Goal: Information Seeking & Learning: Compare options

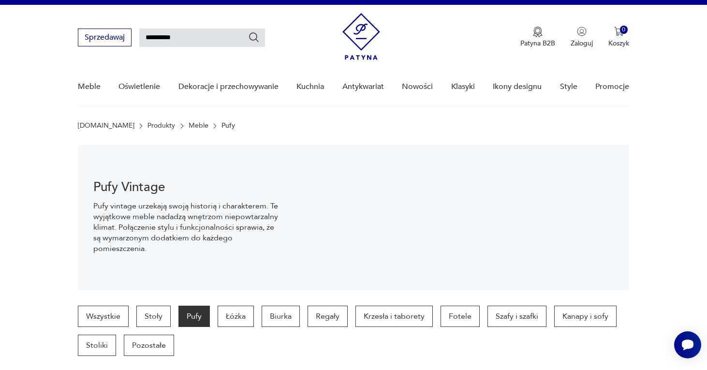
type input "**********"
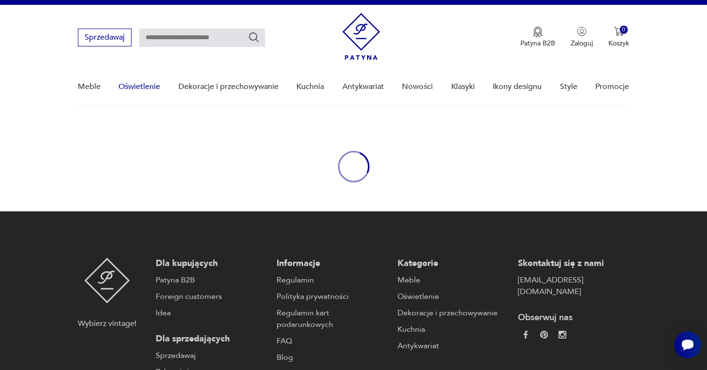
type input "**********"
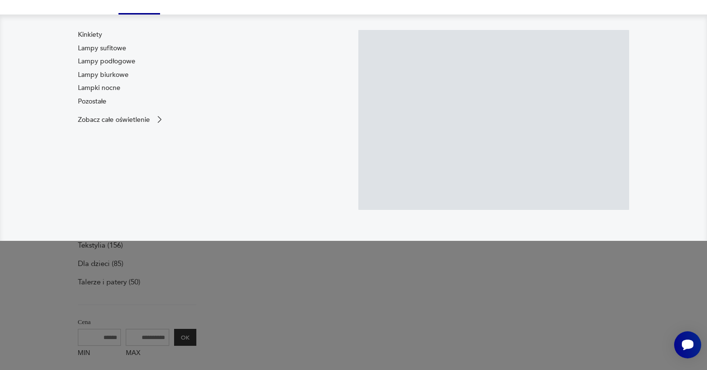
scroll to position [132, 0]
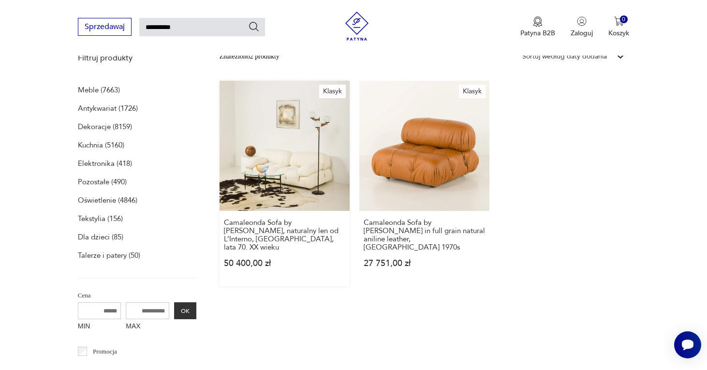
click at [241, 130] on link "Klasyk Camaleonda Sofa by [PERSON_NAME], naturalny len od L’Interno, [GEOGRAPHI…" at bounding box center [284, 183] width 130 height 205
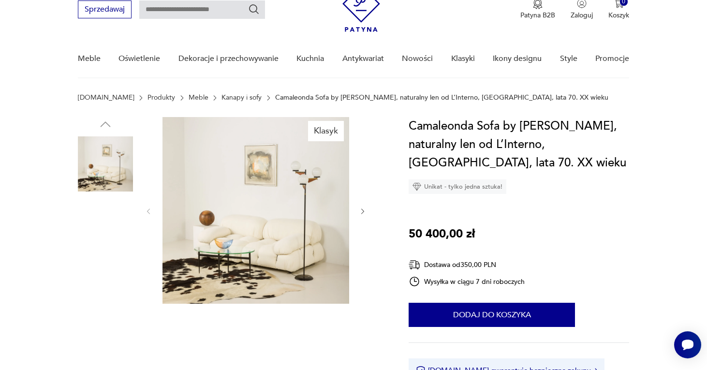
scroll to position [43, 0]
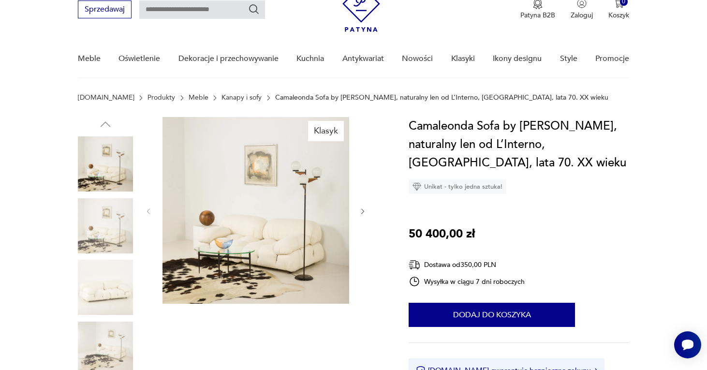
click at [361, 214] on icon "button" at bounding box center [363, 211] width 8 height 8
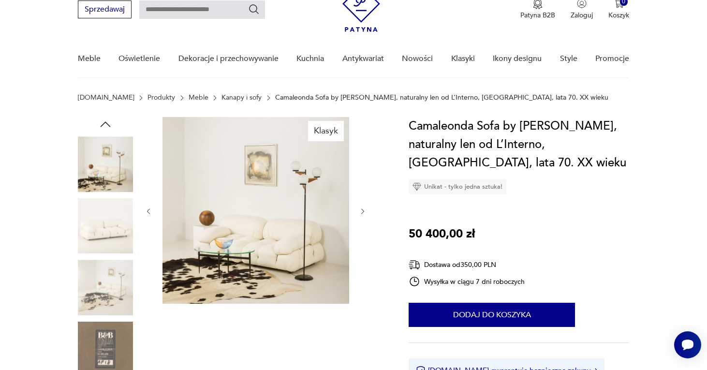
click at [361, 214] on icon "button" at bounding box center [363, 211] width 8 height 8
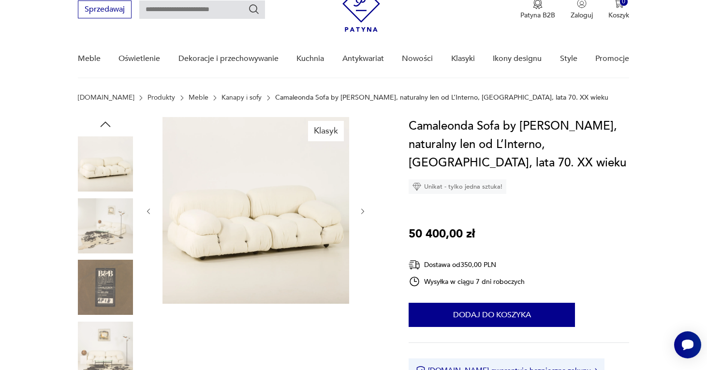
click at [361, 214] on icon "button" at bounding box center [363, 211] width 8 height 8
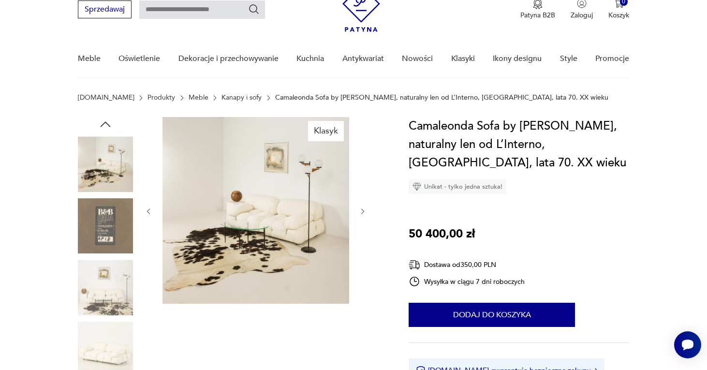
click at [361, 214] on icon "button" at bounding box center [363, 211] width 8 height 8
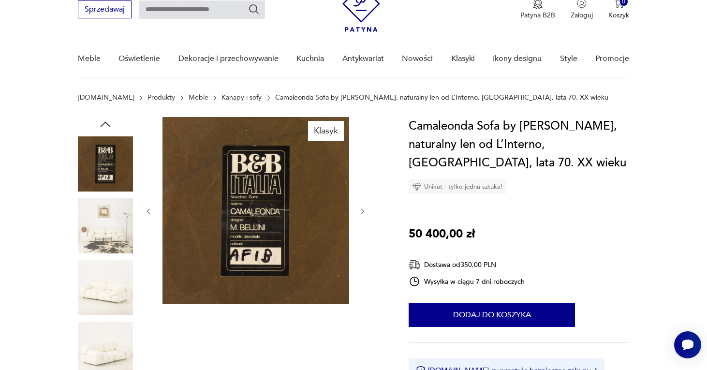
click at [361, 214] on icon "button" at bounding box center [363, 211] width 8 height 8
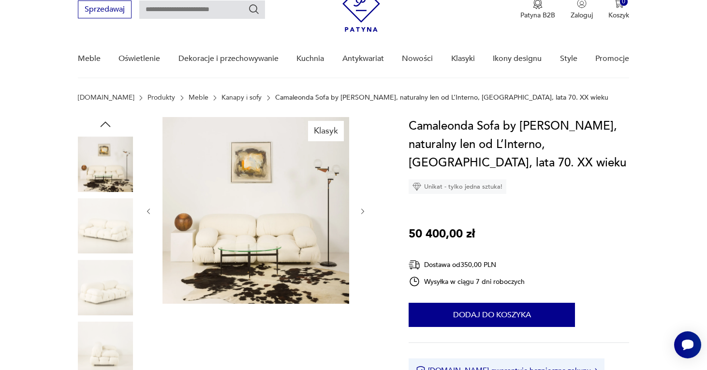
click at [361, 214] on icon "button" at bounding box center [363, 211] width 8 height 8
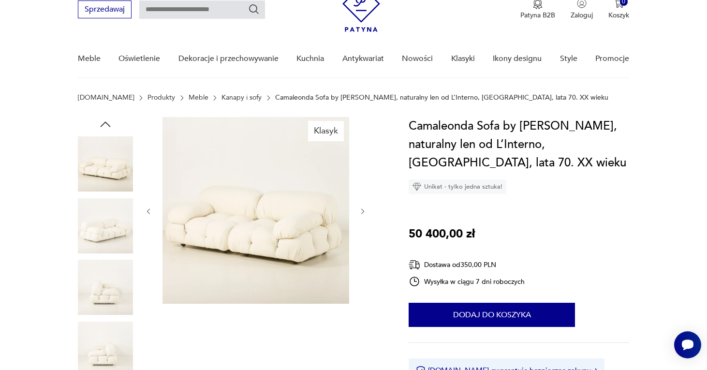
click at [361, 214] on icon "button" at bounding box center [363, 211] width 8 height 8
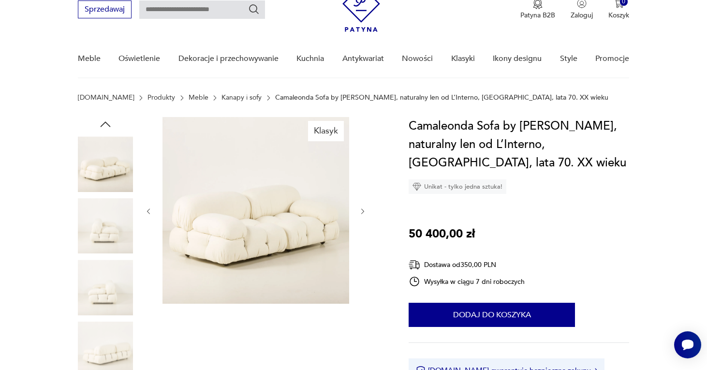
click at [361, 214] on icon "button" at bounding box center [363, 211] width 8 height 8
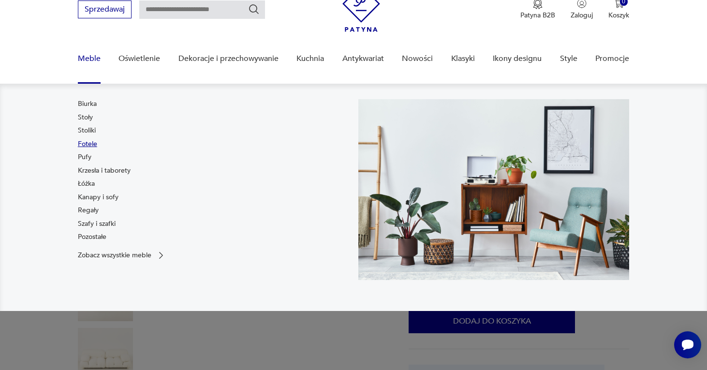
click at [93, 146] on link "Fotele" at bounding box center [87, 144] width 19 height 10
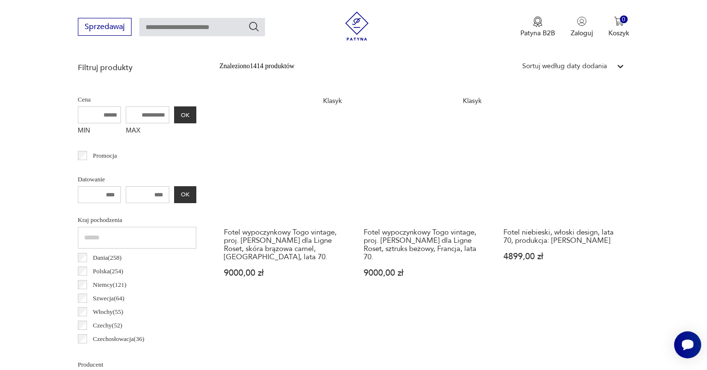
scroll to position [345, 0]
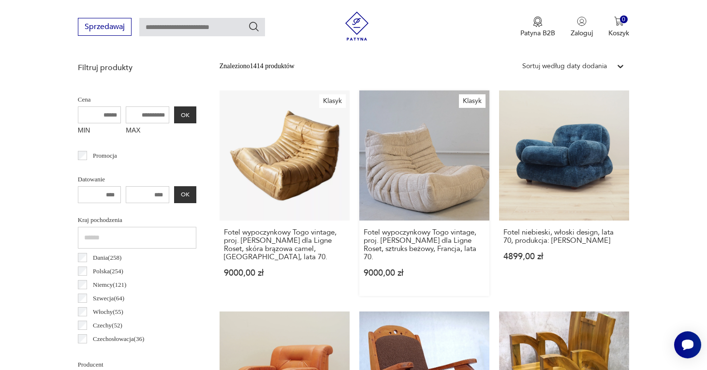
click at [359, 146] on link "Klasyk Fotel wypoczynkowy [GEOGRAPHIC_DATA] vintage, proj. [PERSON_NAME] dla Li…" at bounding box center [424, 192] width 130 height 205
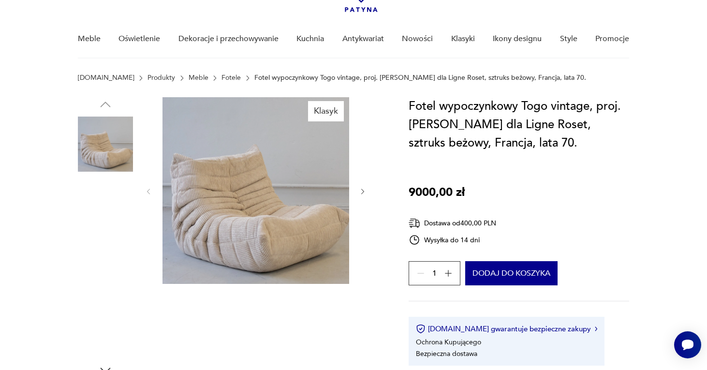
scroll to position [62, 0]
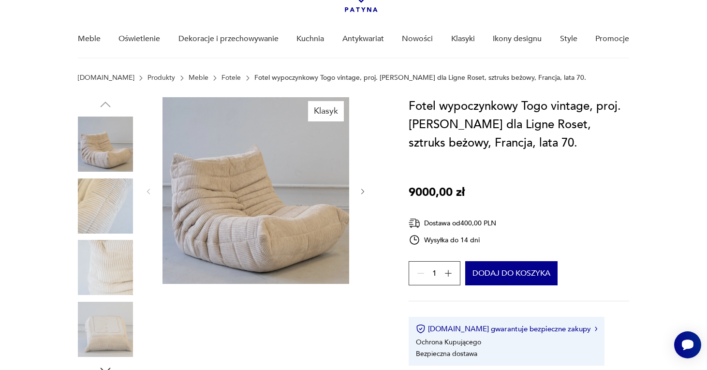
click at [362, 189] on icon "button" at bounding box center [362, 192] width 3 height 6
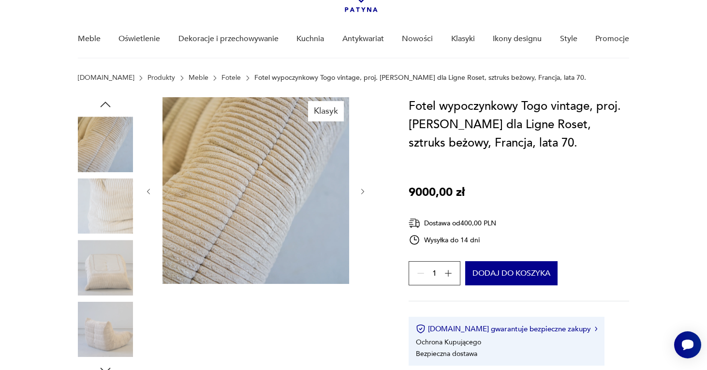
click at [362, 189] on icon "button" at bounding box center [362, 192] width 3 height 6
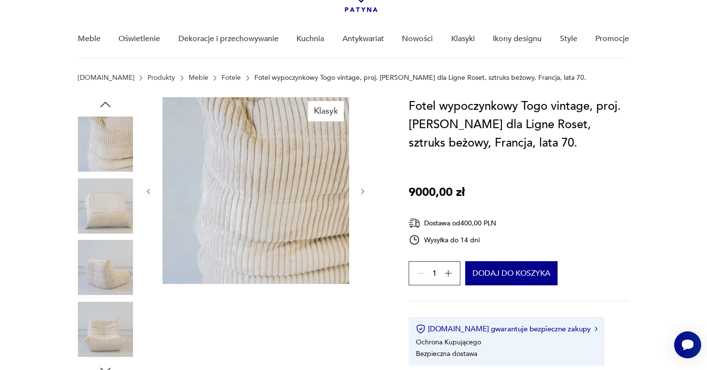
click at [362, 189] on icon "button" at bounding box center [362, 192] width 3 height 6
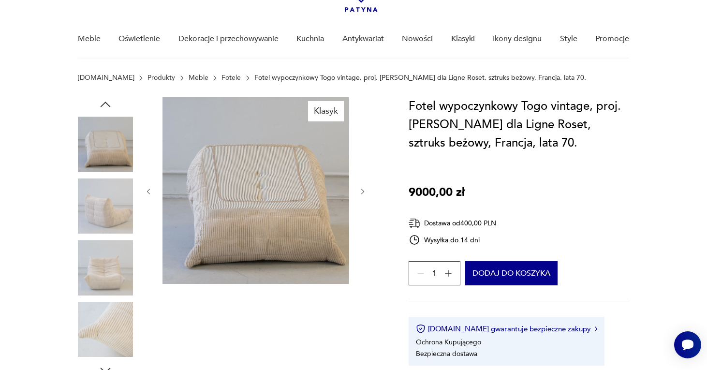
click at [362, 189] on icon "button" at bounding box center [362, 192] width 3 height 6
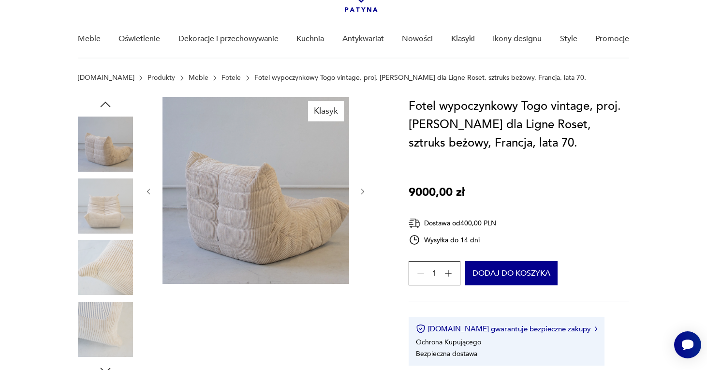
click at [362, 189] on icon "button" at bounding box center [362, 192] width 3 height 6
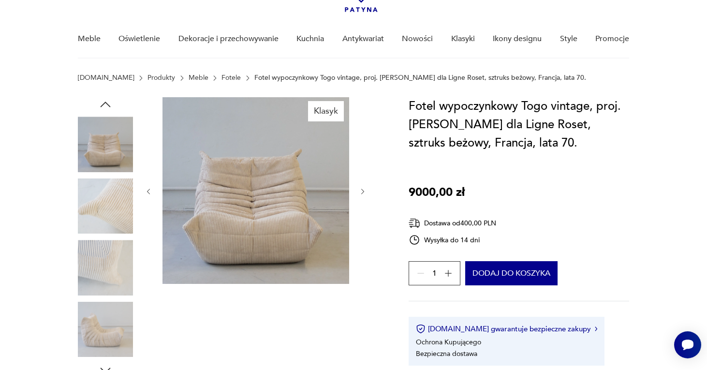
click at [362, 189] on icon "button" at bounding box center [362, 192] width 3 height 6
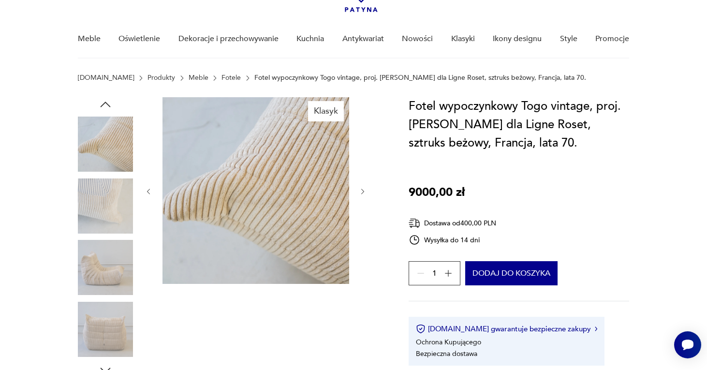
click at [362, 189] on icon "button" at bounding box center [362, 192] width 3 height 6
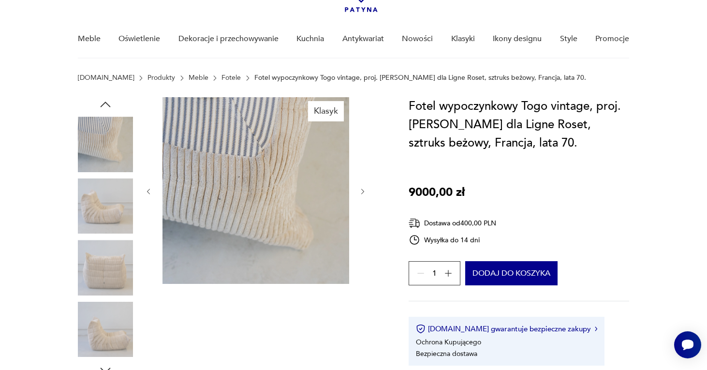
click at [362, 189] on icon "button" at bounding box center [362, 192] width 3 height 6
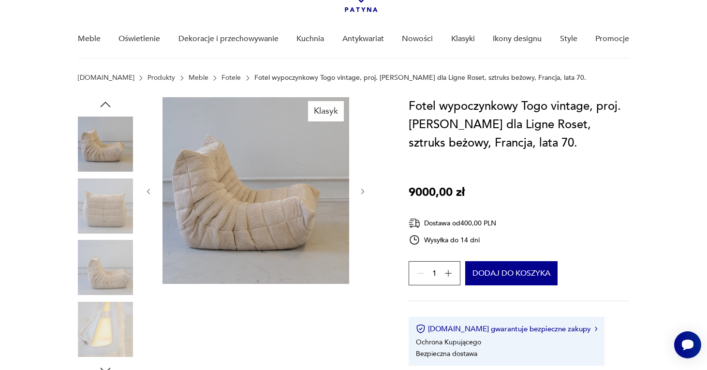
click at [362, 189] on icon "button" at bounding box center [362, 192] width 3 height 6
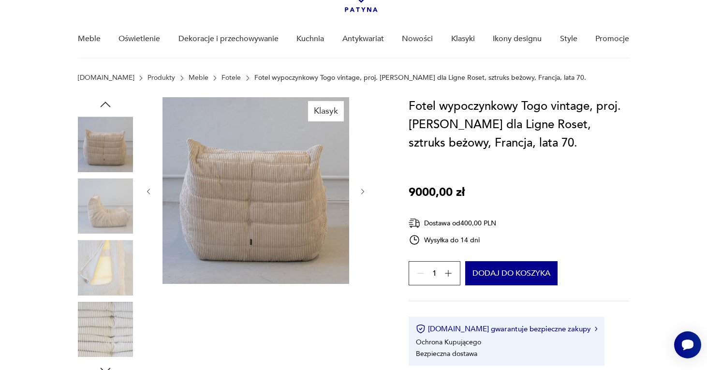
click at [362, 189] on icon "button" at bounding box center [362, 192] width 3 height 6
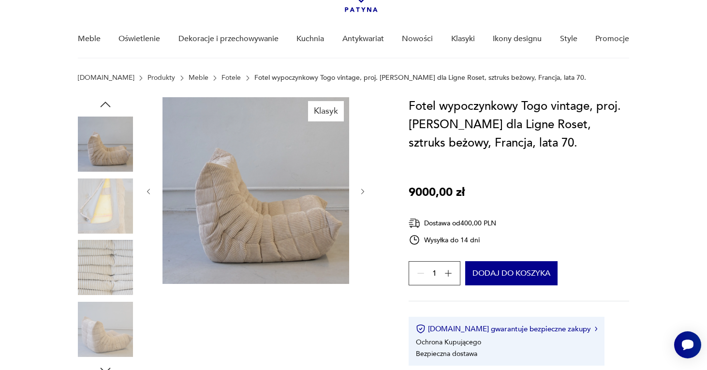
click at [362, 189] on icon "button" at bounding box center [362, 192] width 3 height 6
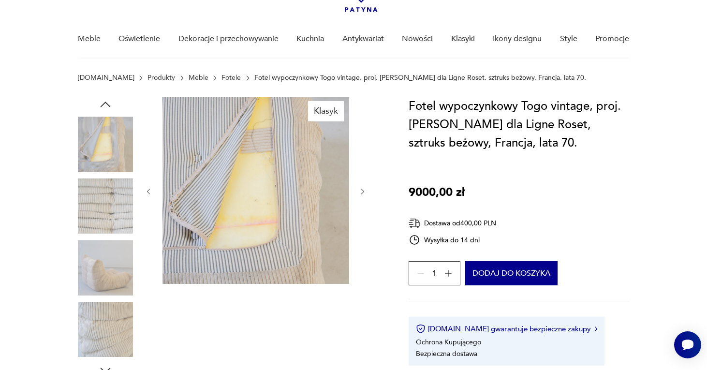
click at [362, 189] on icon "button" at bounding box center [362, 192] width 3 height 6
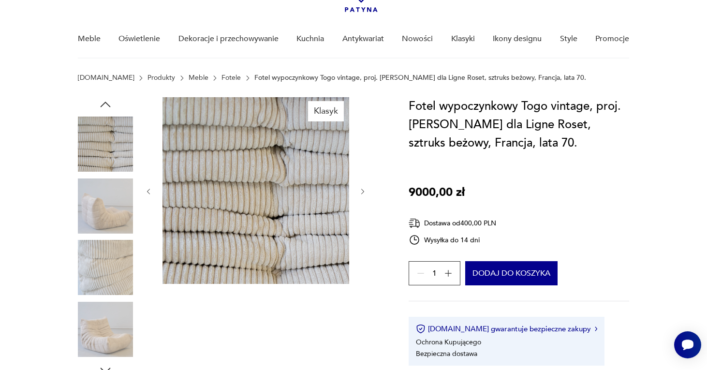
click at [362, 189] on icon "button" at bounding box center [362, 192] width 3 height 6
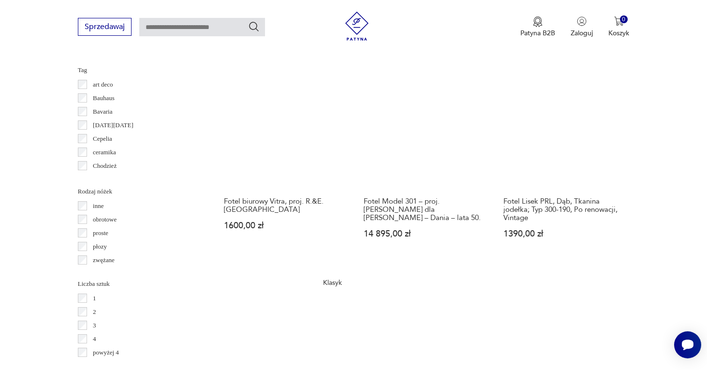
scroll to position [1071, 0]
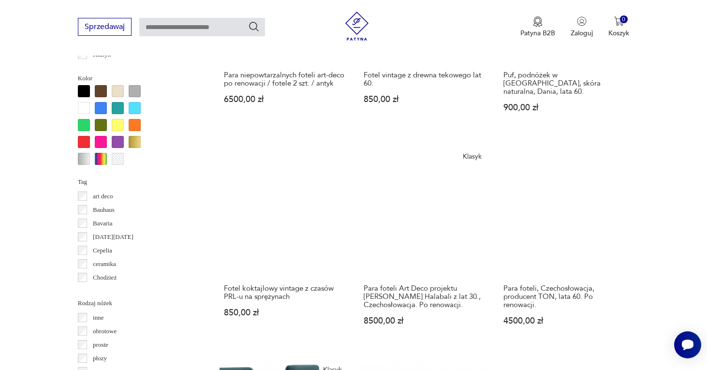
scroll to position [918, 0]
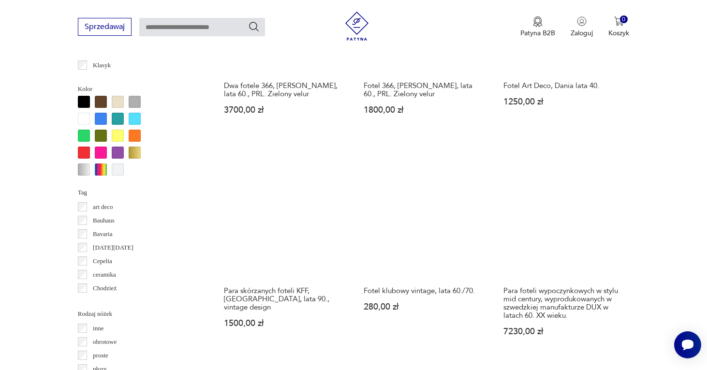
scroll to position [920, 0]
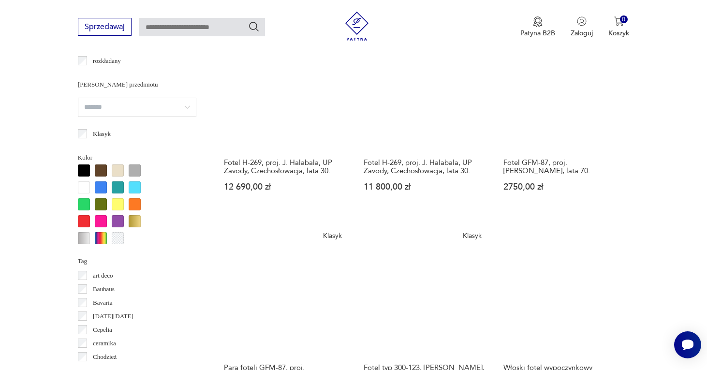
scroll to position [908, 0]
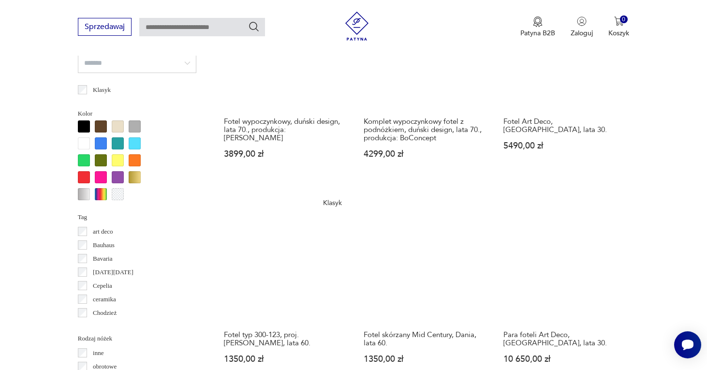
scroll to position [925, 0]
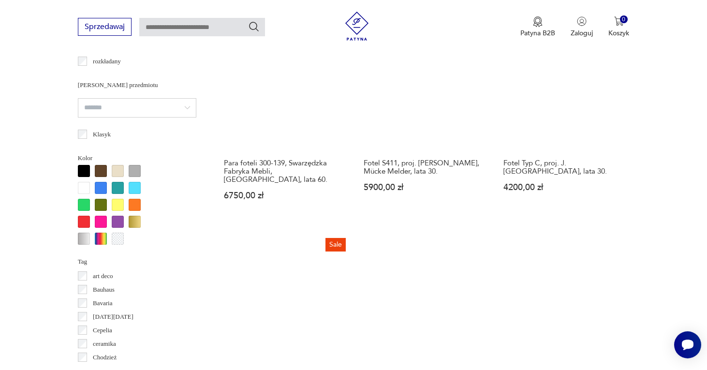
scroll to position [875, 0]
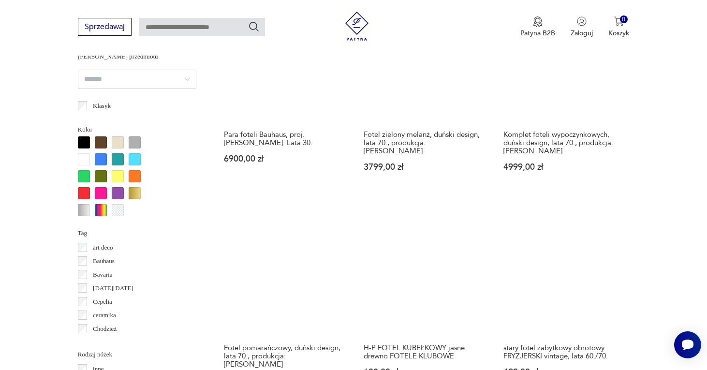
scroll to position [923, 0]
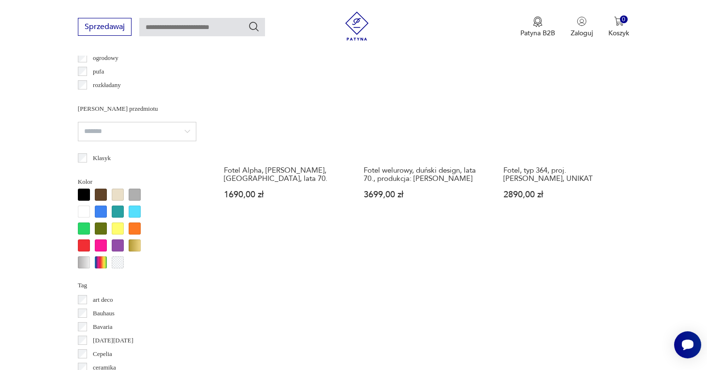
scroll to position [917, 0]
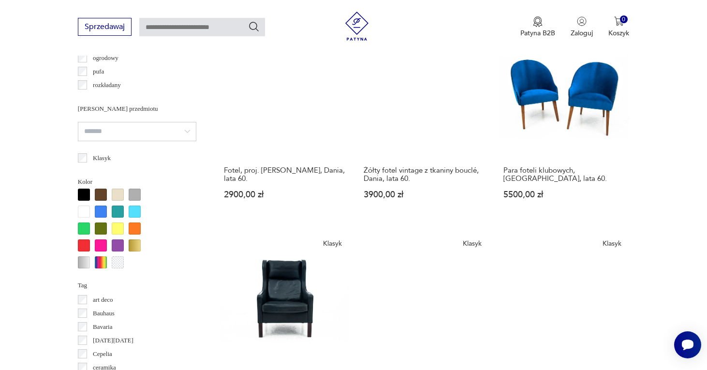
scroll to position [846, 0]
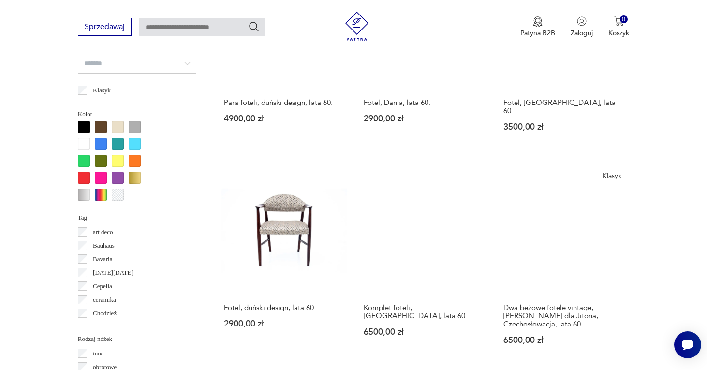
scroll to position [895, 0]
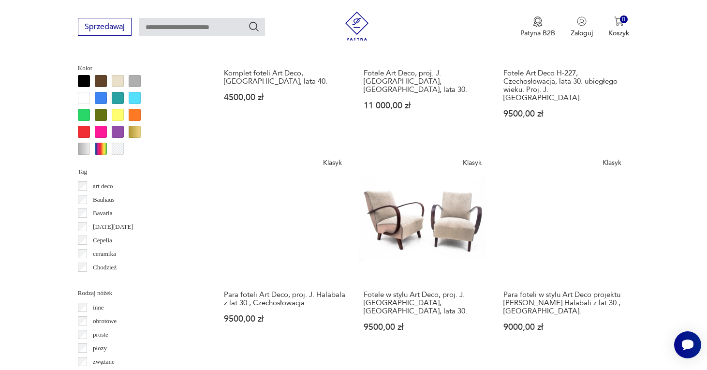
scroll to position [957, 0]
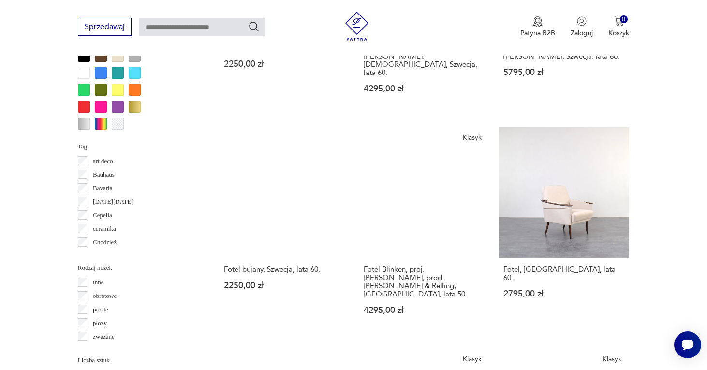
scroll to position [1010, 0]
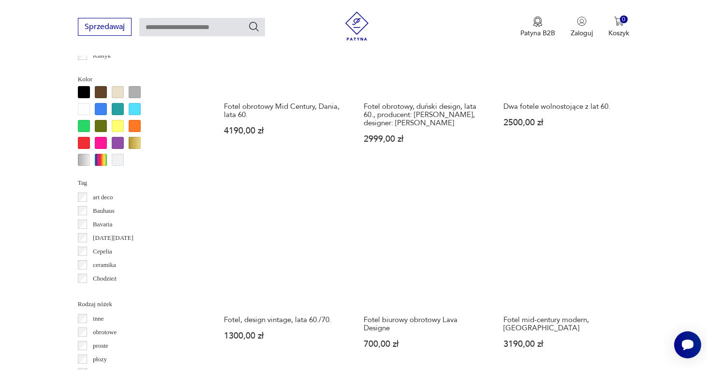
scroll to position [930, 0]
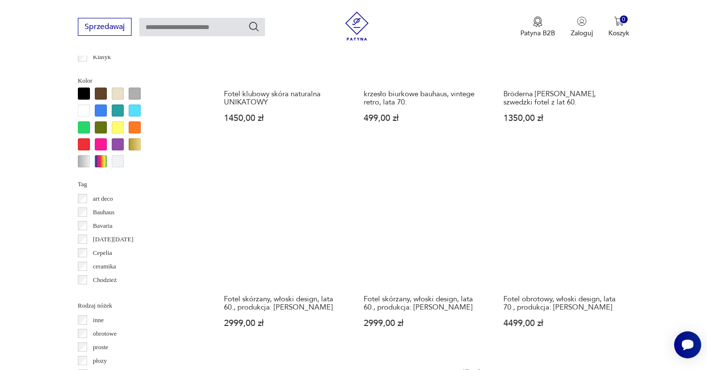
scroll to position [941, 0]
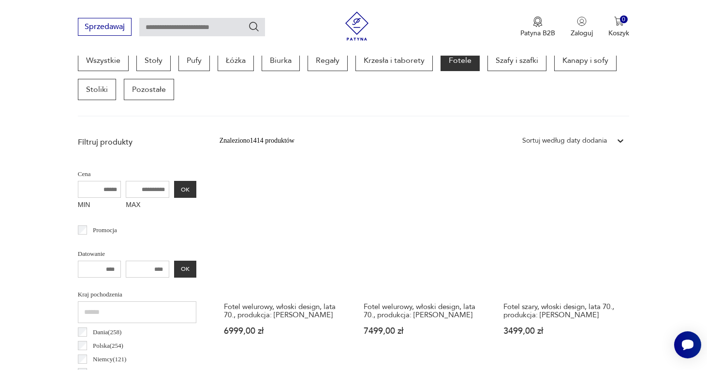
scroll to position [278, 0]
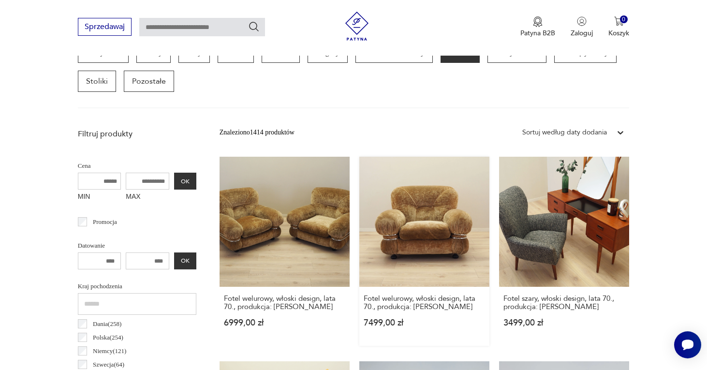
click at [359, 221] on link "Fotel welurowy, włoski design, lata 70., produkcja: Włochy 7499,00 zł" at bounding box center [424, 251] width 130 height 189
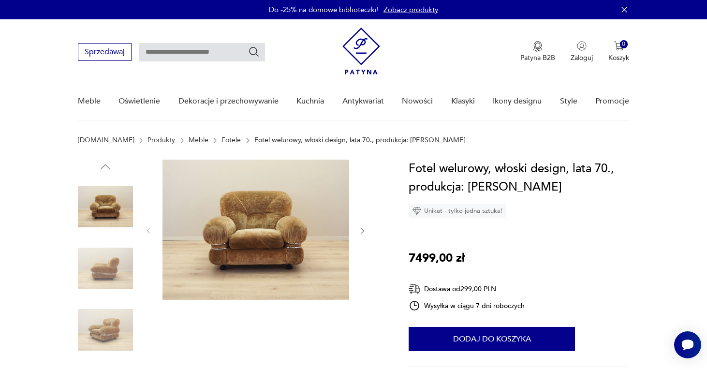
click at [240, 224] on img at bounding box center [255, 230] width 187 height 140
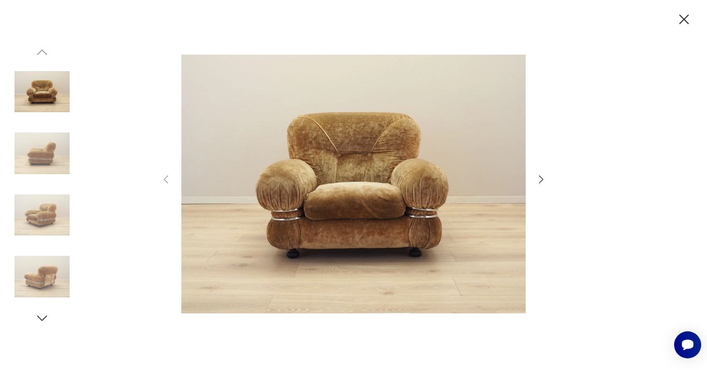
click at [536, 180] on icon "button" at bounding box center [541, 180] width 12 height 12
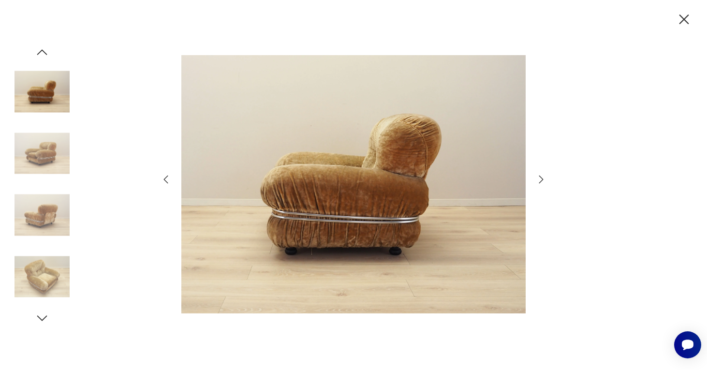
click at [536, 180] on icon "button" at bounding box center [541, 180] width 12 height 12
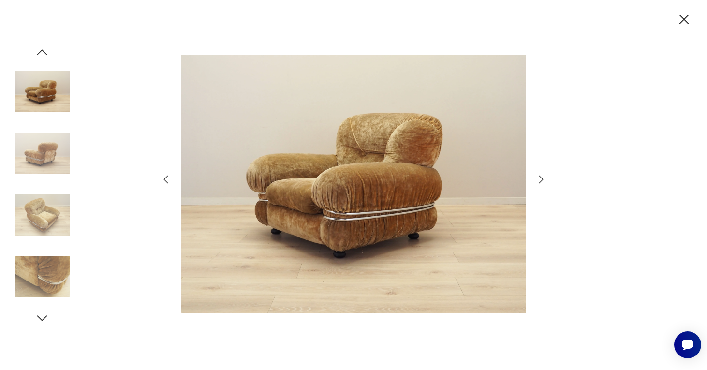
click at [536, 180] on icon "button" at bounding box center [541, 180] width 12 height 12
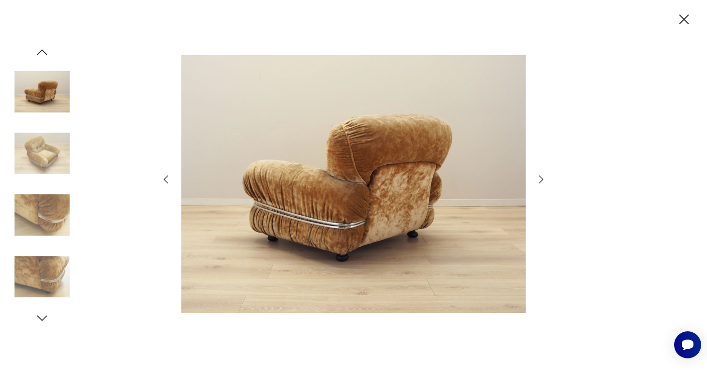
click at [536, 180] on icon "button" at bounding box center [541, 180] width 12 height 12
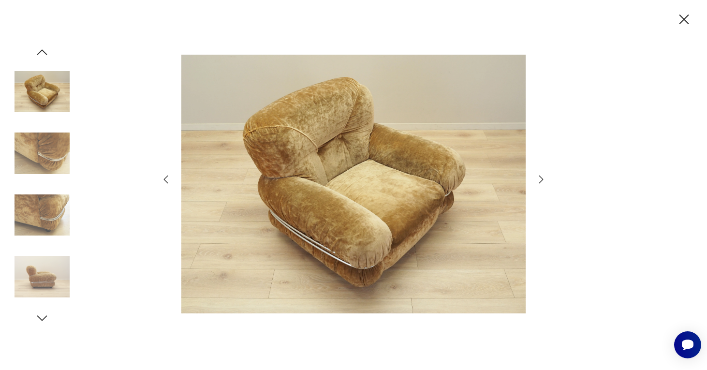
click at [536, 180] on icon "button" at bounding box center [541, 180] width 12 height 12
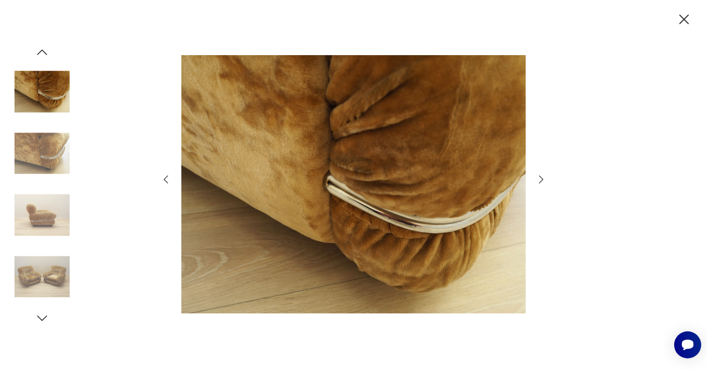
click at [536, 180] on icon "button" at bounding box center [541, 180] width 12 height 12
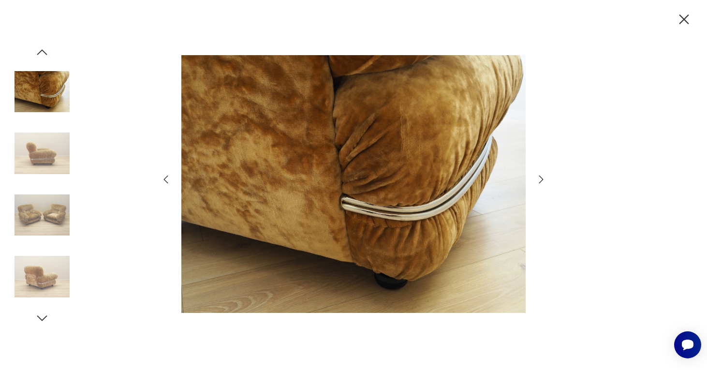
click at [536, 180] on icon "button" at bounding box center [541, 180] width 12 height 12
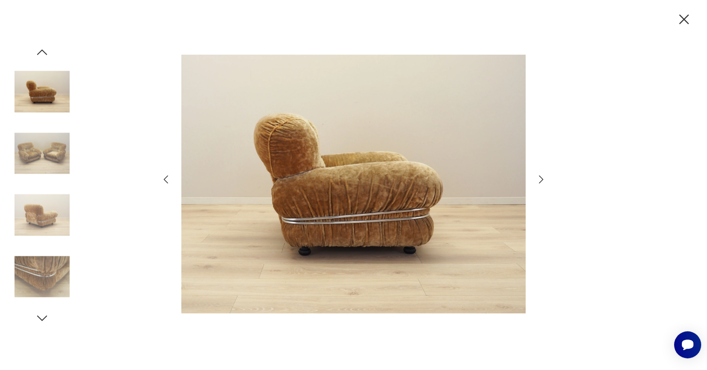
scroll to position [278, 0]
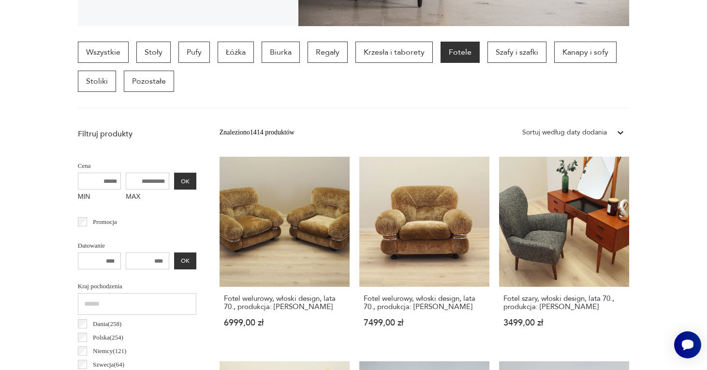
click at [658, 68] on section "Wszystkie Stoły Pufy Łóżka Biurka Regały Krzesła i taborety Fotele Szafy i szaf…" at bounding box center [353, 75] width 707 height 67
click at [107, 44] on link "Wszystkie" at bounding box center [103, 52] width 51 height 21
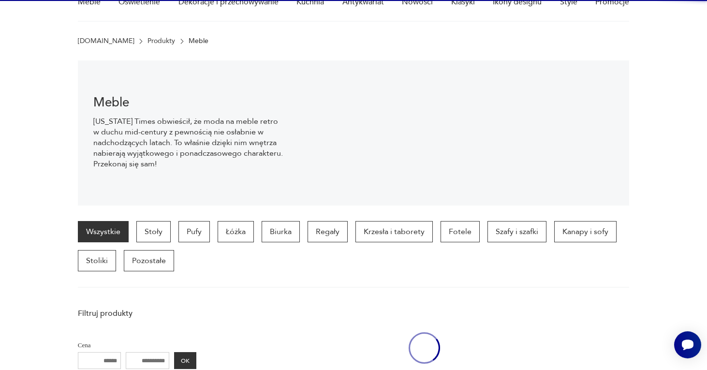
scroll to position [97, 0]
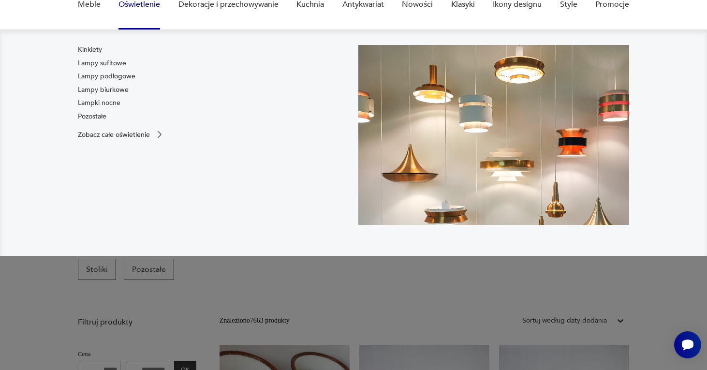
click at [150, 4] on link "Oświetlenie" at bounding box center [139, 4] width 42 height 37
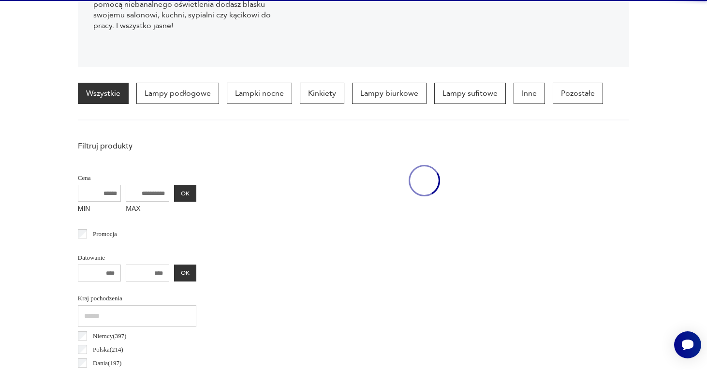
scroll to position [257, 0]
